Goal: Task Accomplishment & Management: Manage account settings

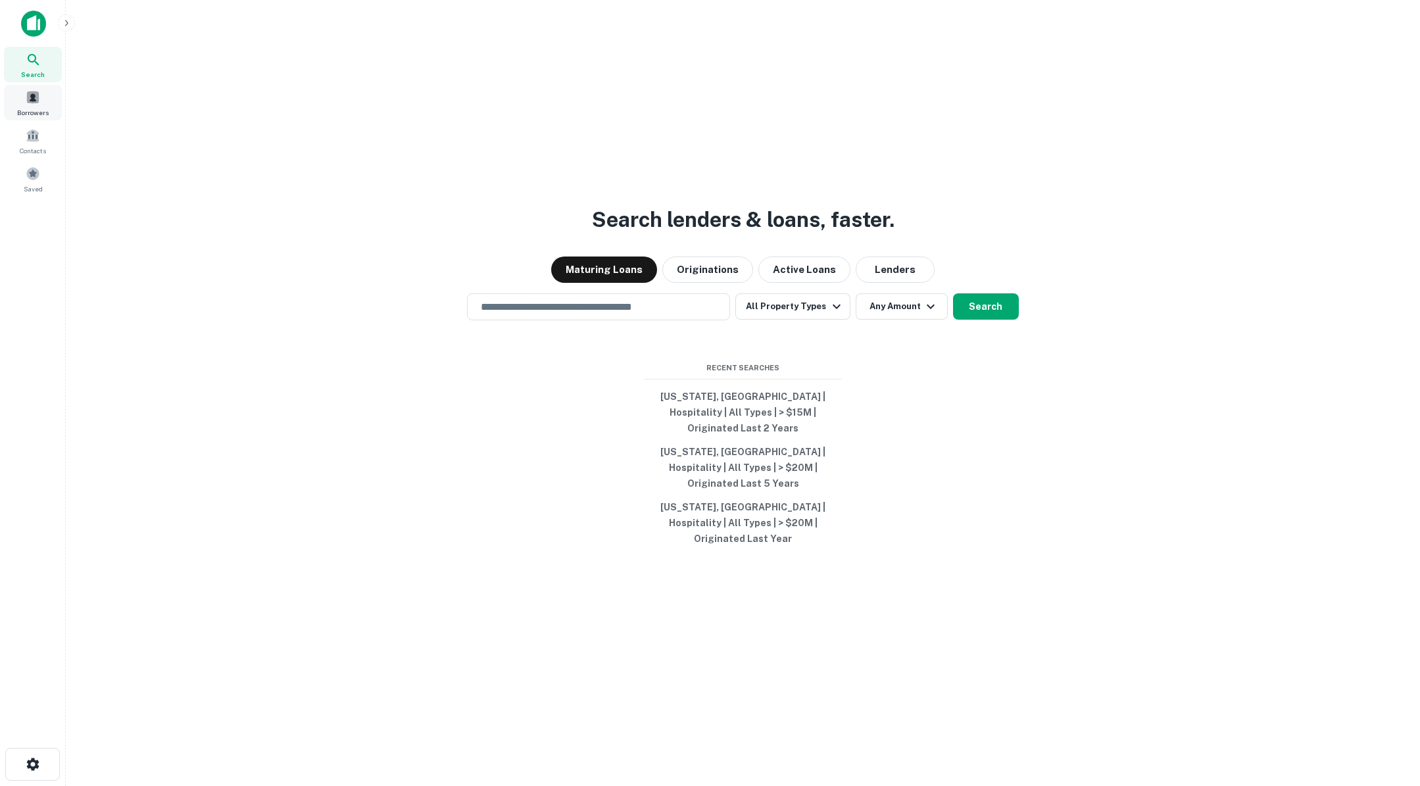
drag, startPoint x: 34, startPoint y: 106, endPoint x: 32, endPoint y: 114, distance: 8.6
click at [34, 106] on div "Borrowers" at bounding box center [33, 103] width 58 height 36
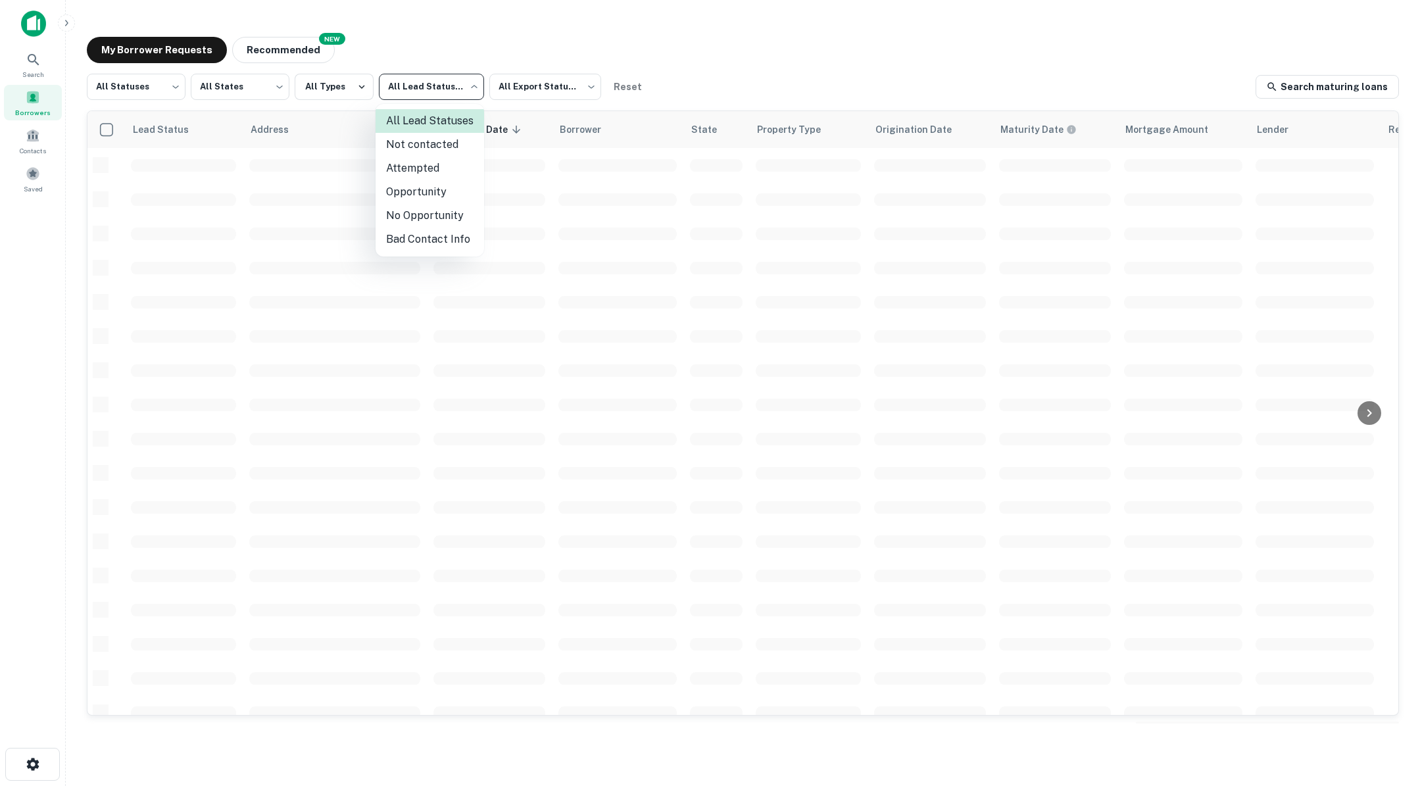
click at [466, 94] on body "Search Borrowers Contacts Saved My Borrower Requests NEW Recommended All Status…" at bounding box center [710, 393] width 1420 height 786
click at [466, 94] on div at bounding box center [710, 393] width 1420 height 786
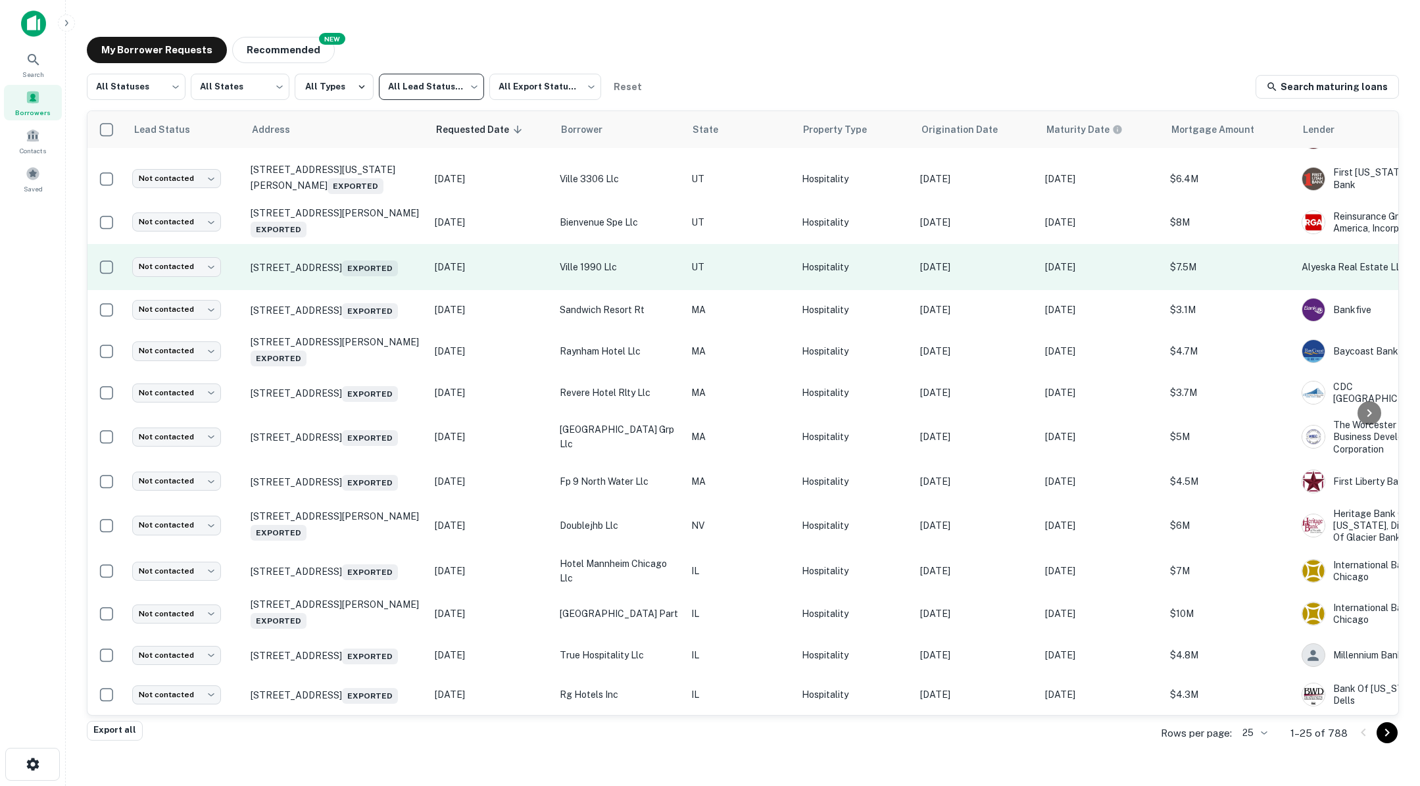
scroll to position [558, 0]
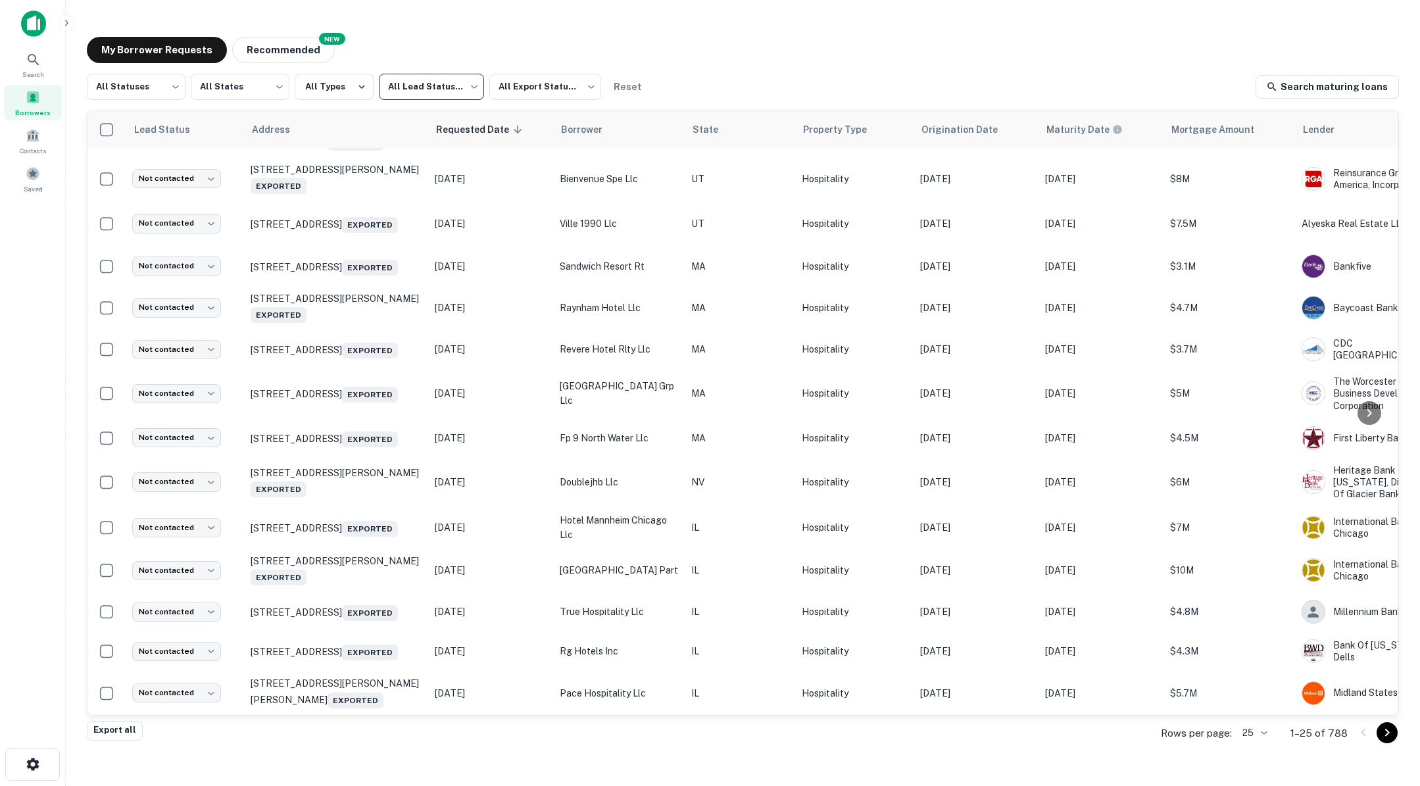
click at [1253, 732] on body "Search Borrowers Contacts Saved My Borrower Requests NEW Recommended All Status…" at bounding box center [710, 393] width 1420 height 786
click at [1258, 731] on li "500" at bounding box center [1256, 735] width 45 height 24
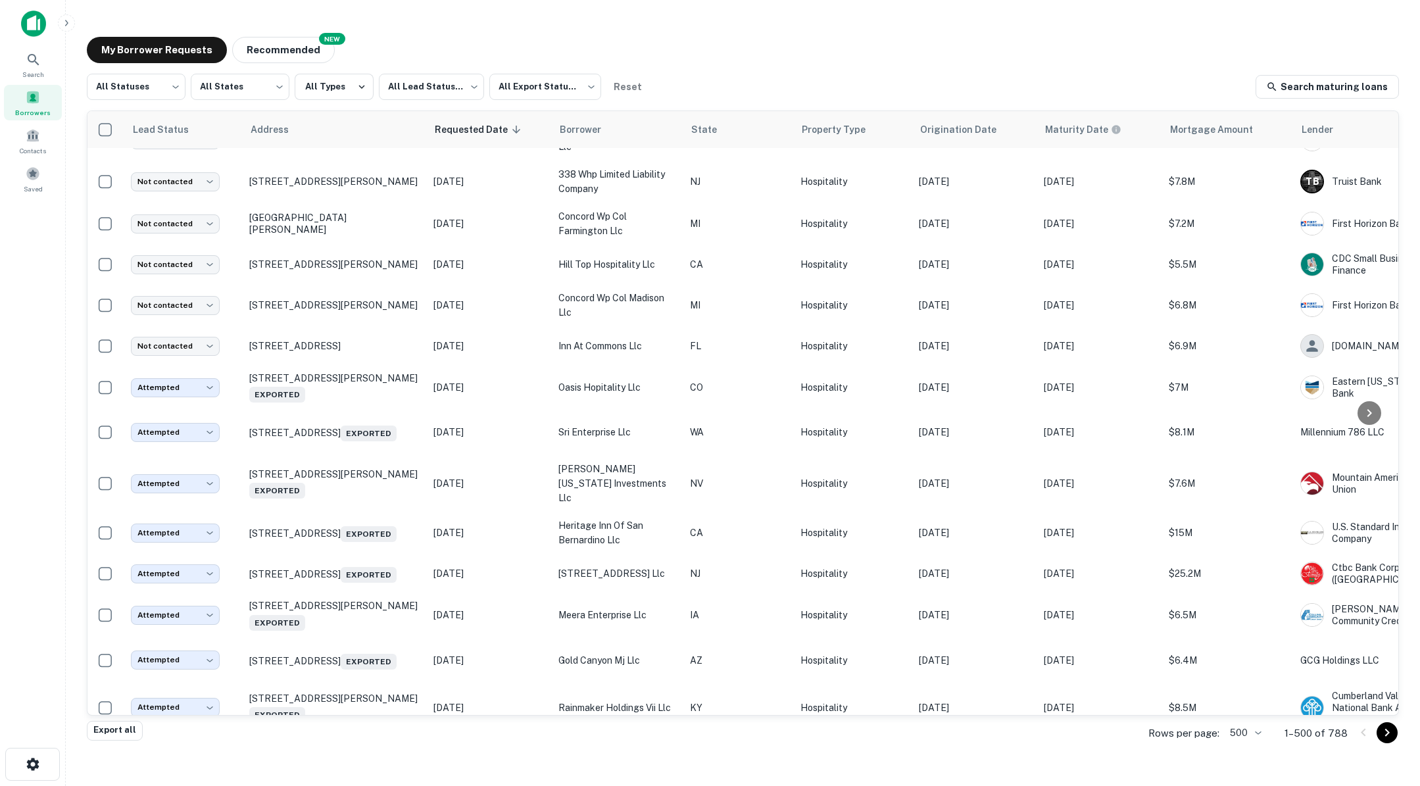
scroll to position [10713, 1]
click at [456, 85] on body "Search Borrowers Contacts Saved My Borrower Requests NEW Recommended All Status…" at bounding box center [710, 393] width 1420 height 786
click at [436, 143] on li "Not contacted" at bounding box center [429, 145] width 108 height 24
type input "****"
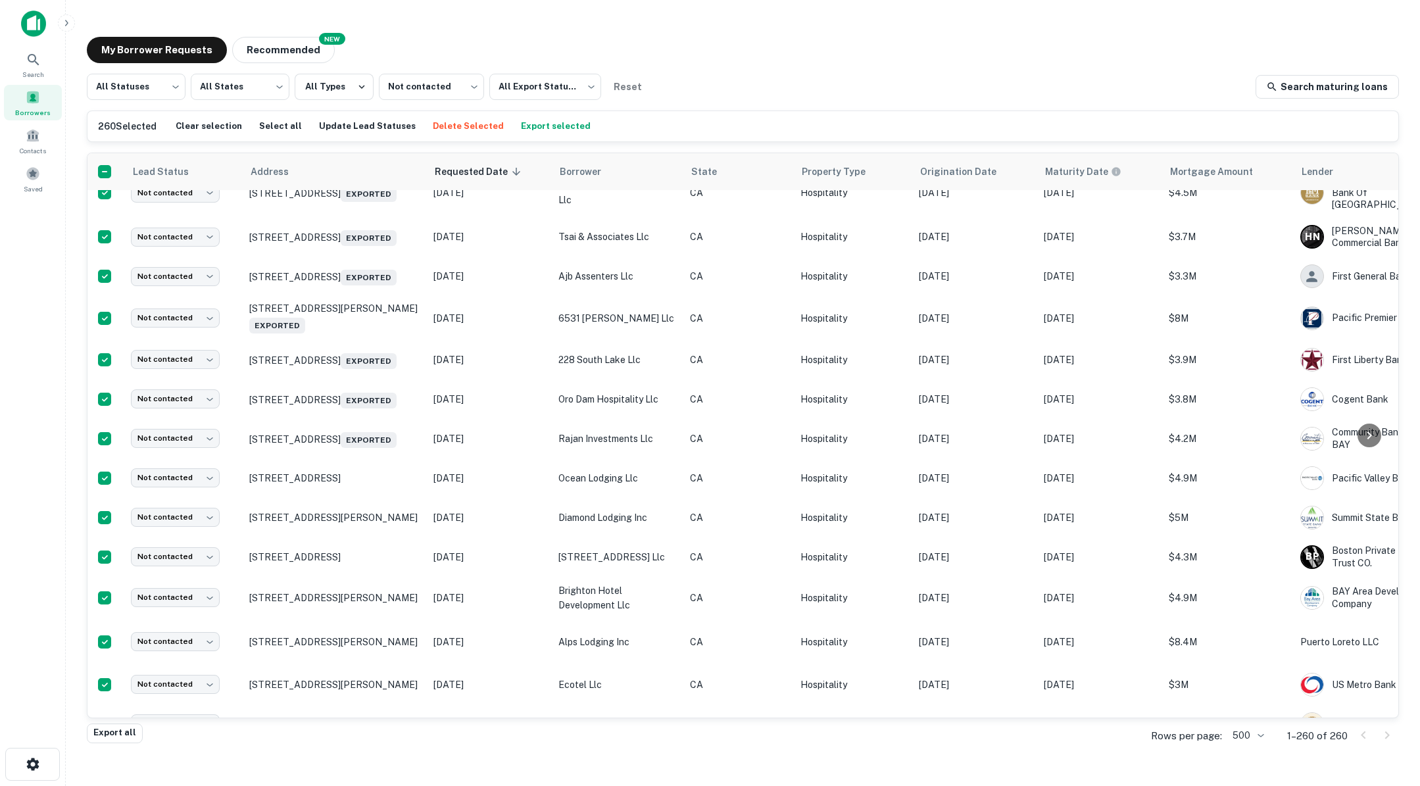
scroll to position [5690, 1]
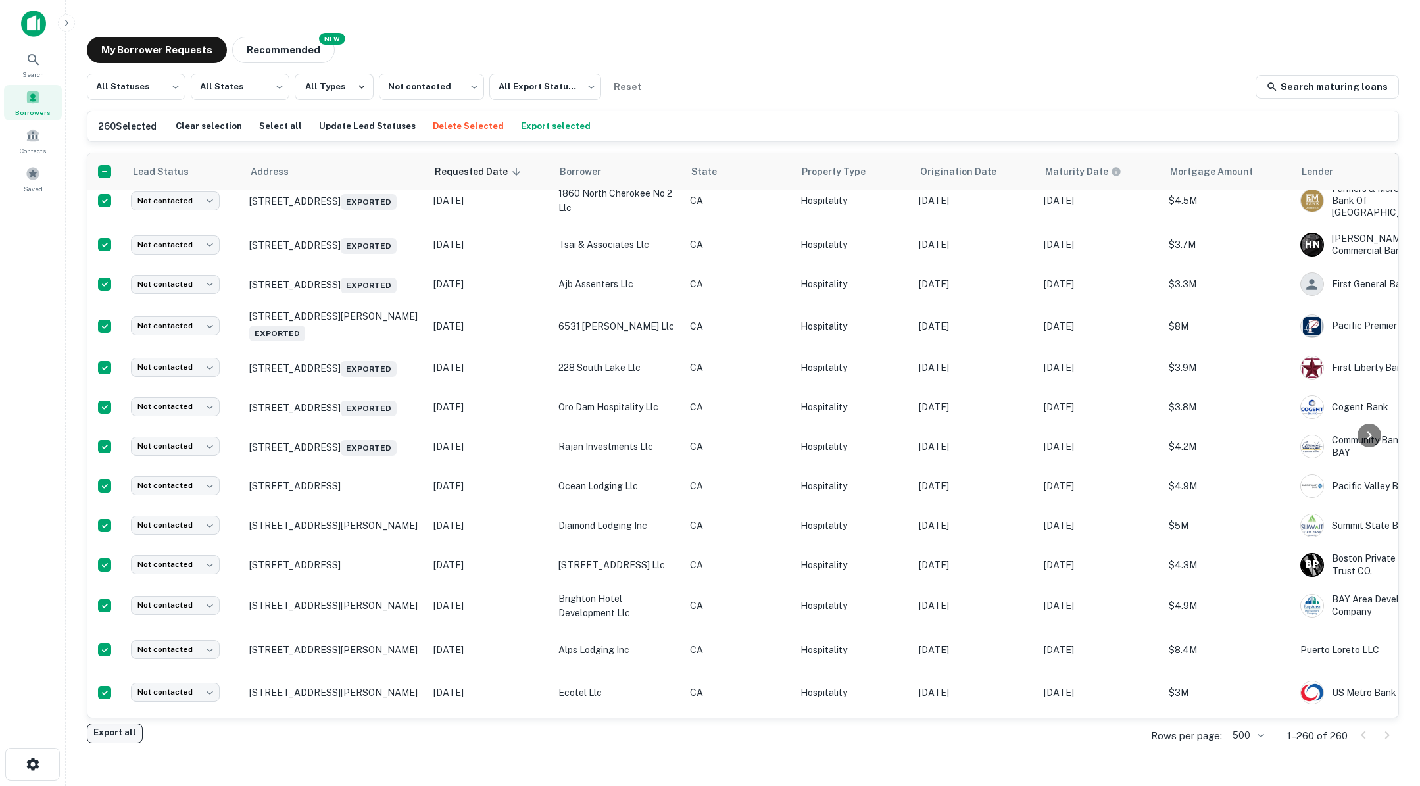
click at [129, 729] on button "Export all" at bounding box center [115, 733] width 56 height 20
click at [337, 128] on button "Update Lead Statuses" at bounding box center [367, 126] width 103 height 20
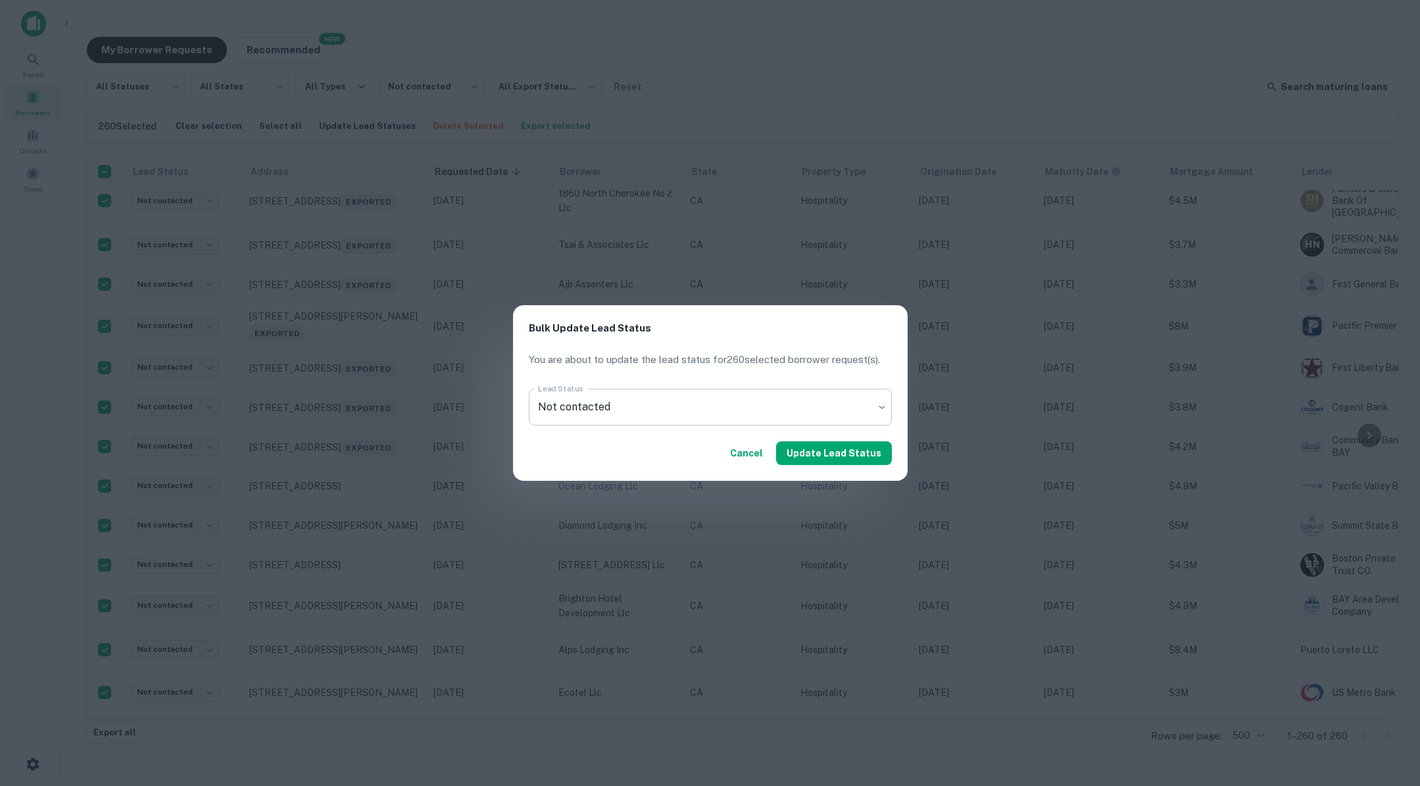
click at [661, 411] on body "Search Borrowers Contacts Saved My Borrower Requests NEW Recommended All Status…" at bounding box center [710, 393] width 1420 height 786
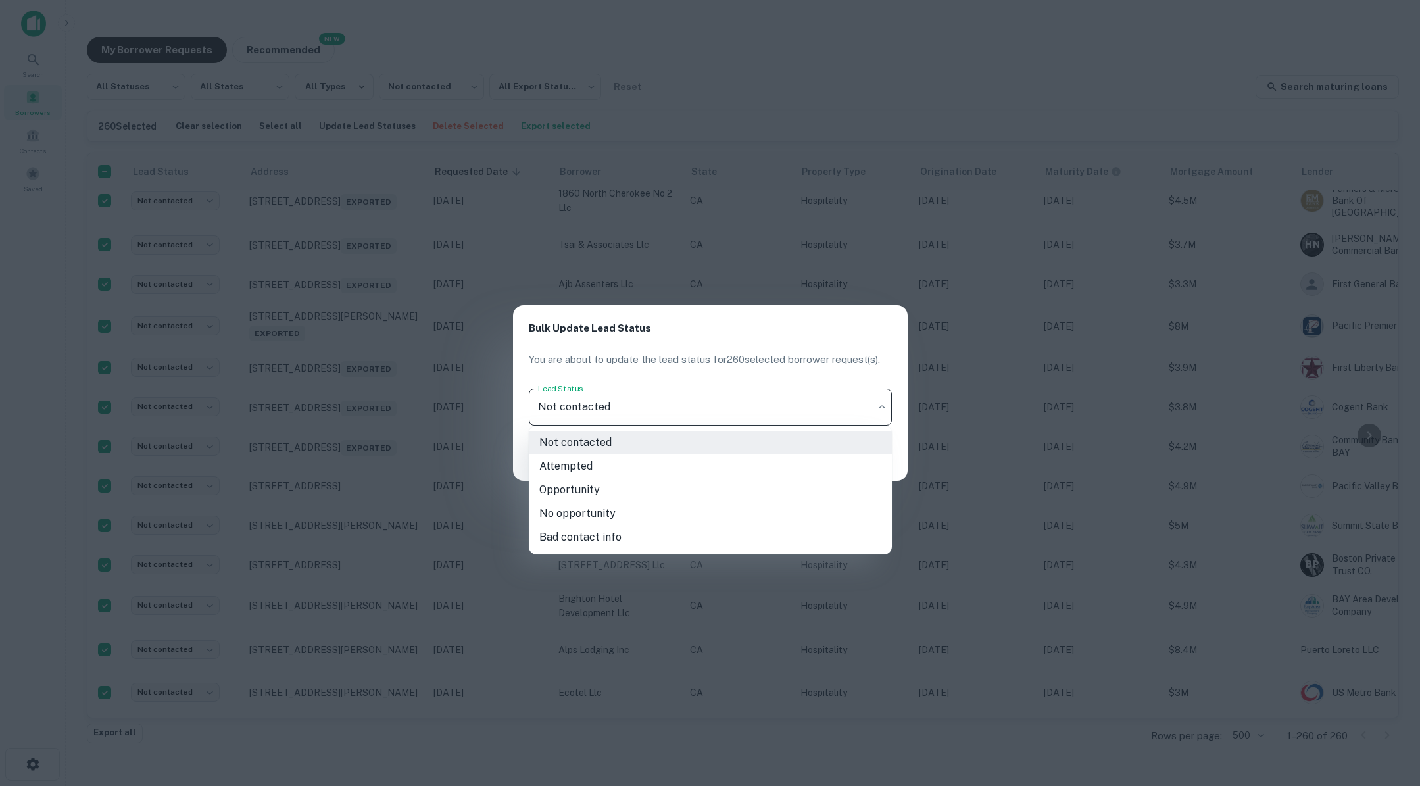
click at [616, 465] on li "Attempted" at bounding box center [710, 466] width 363 height 24
type input "*********"
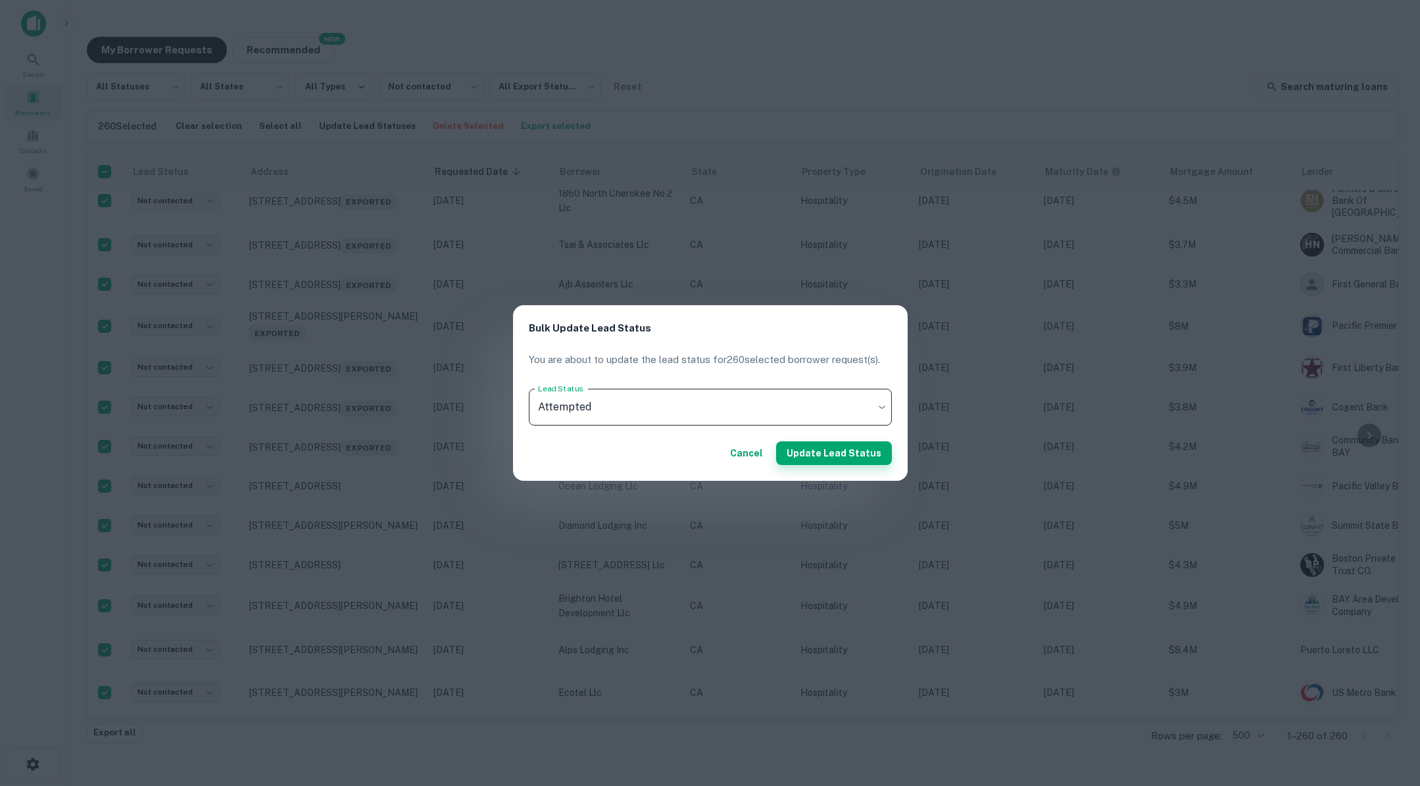
click at [834, 450] on button "Update Lead Status" at bounding box center [834, 453] width 116 height 24
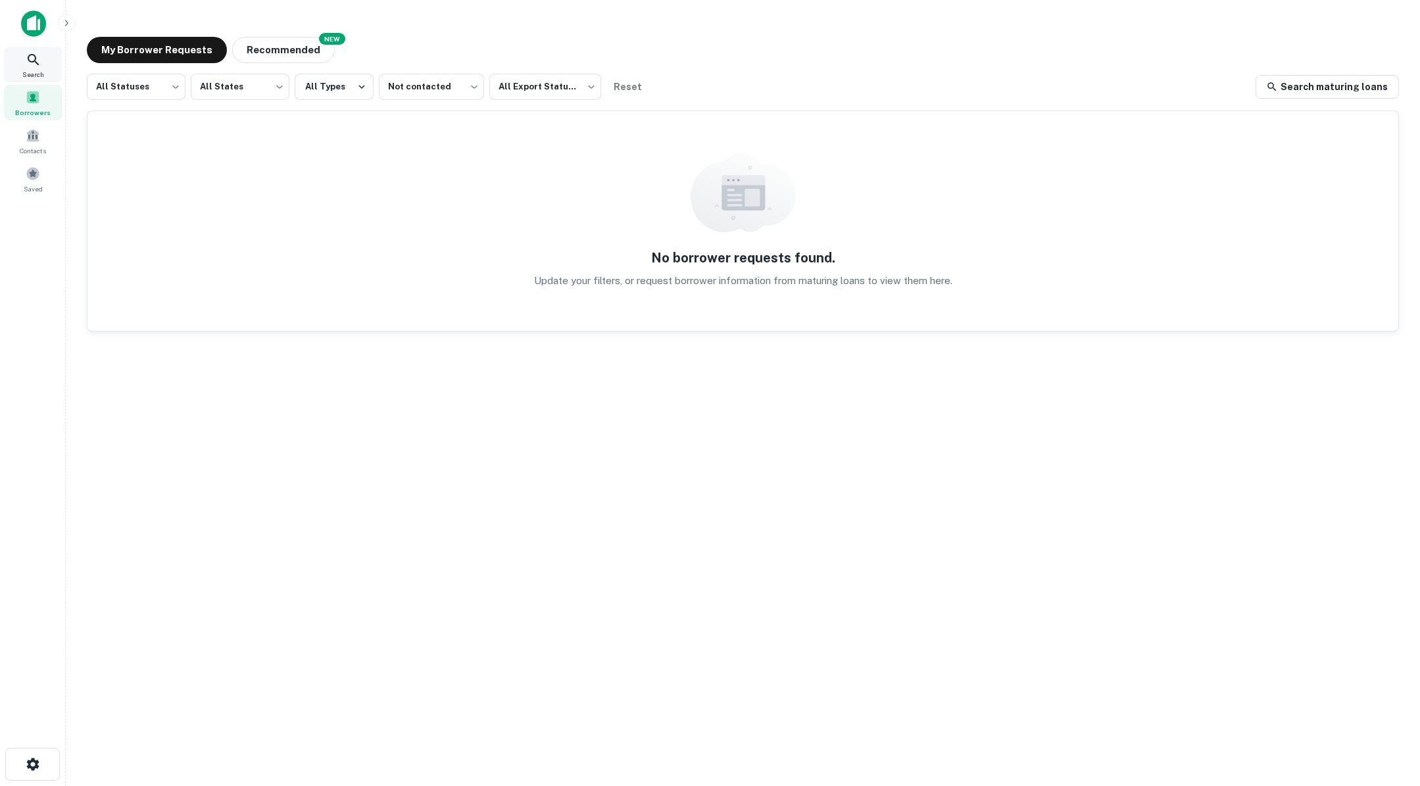
click at [33, 63] on icon at bounding box center [34, 60] width 16 height 16
